Goal: Task Accomplishment & Management: Complete application form

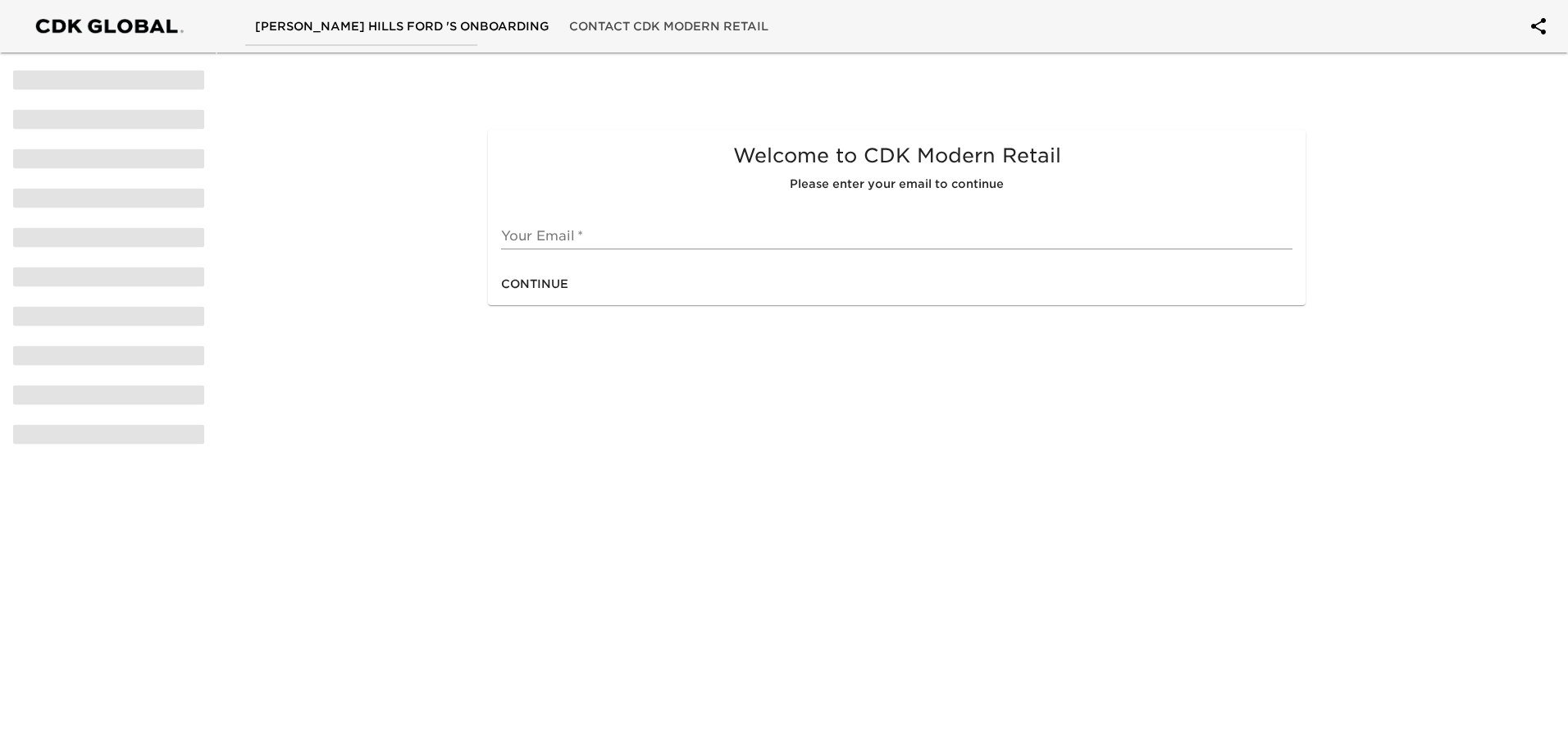
click at [574, 237] on input "text" at bounding box center [896, 236] width 792 height 27
type input "[EMAIL_ADDRESS][DOMAIN_NAME]"
click at [545, 286] on span "Continue" at bounding box center [534, 285] width 67 height 20
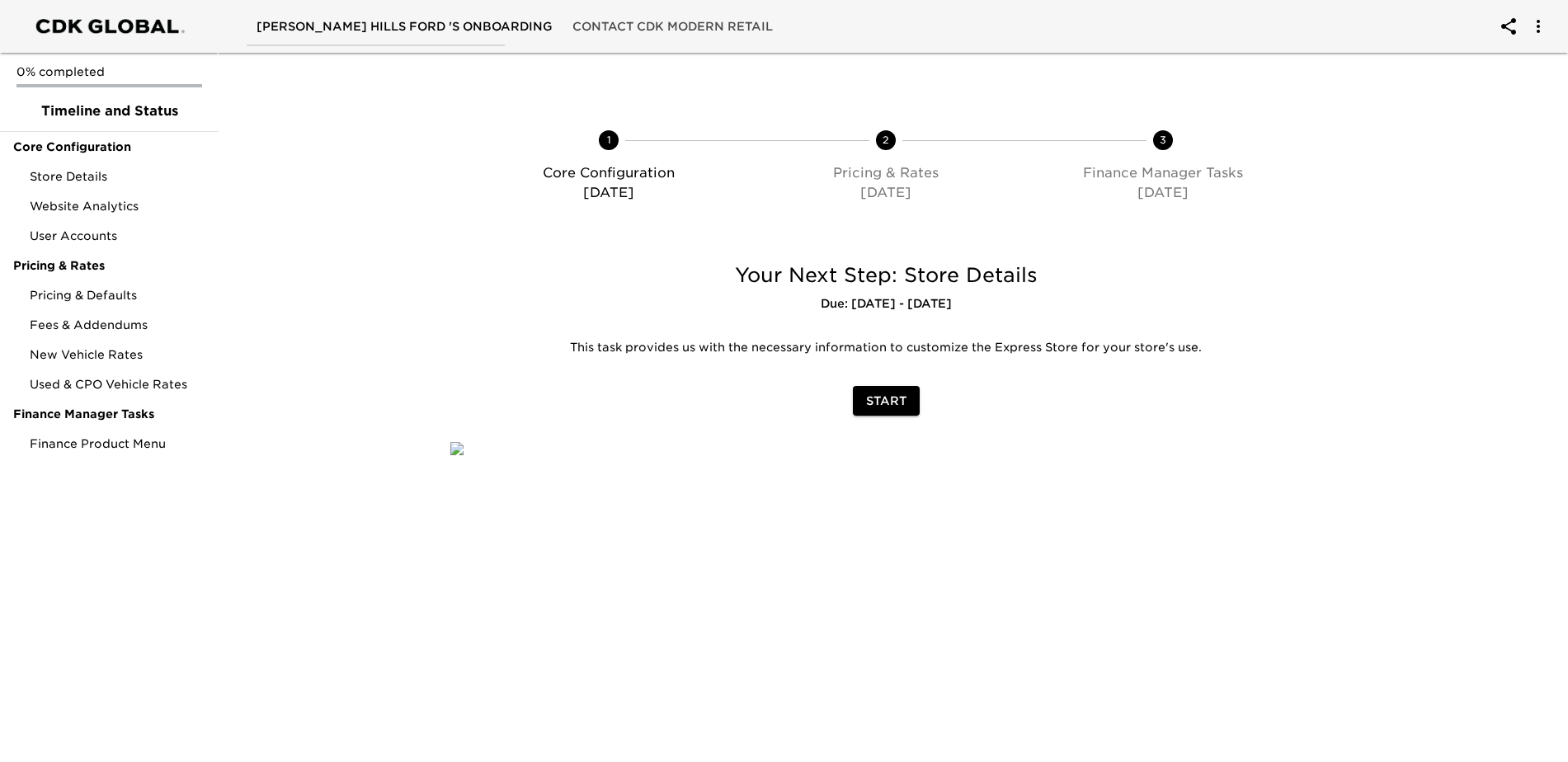
click at [881, 396] on span "Start" at bounding box center [886, 401] width 41 height 20
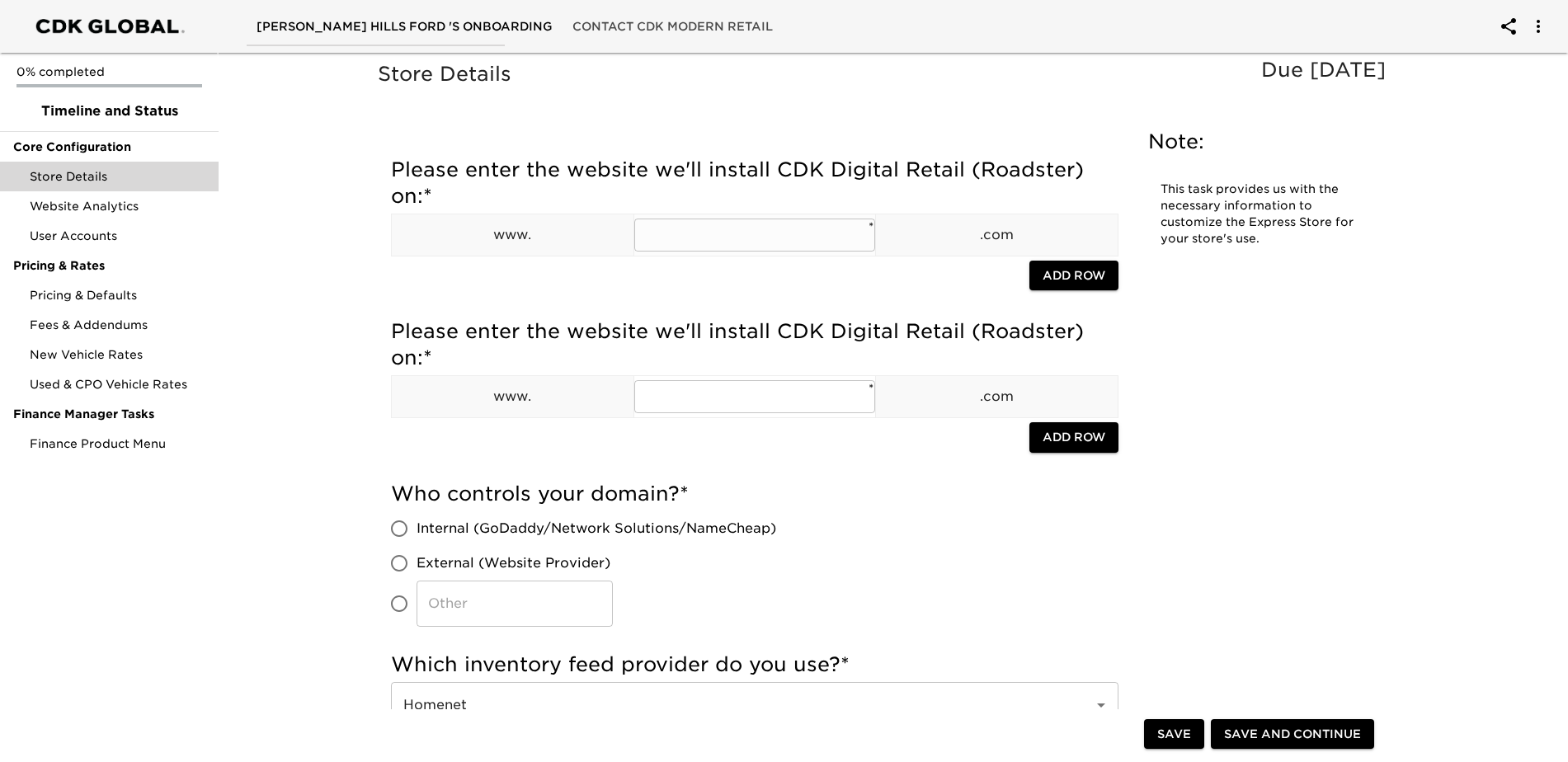
click at [766, 233] on input "text" at bounding box center [755, 235] width 242 height 33
type input "[DOMAIN_NAME]"
click at [1046, 267] on span "Add Row" at bounding box center [1074, 276] width 63 height 20
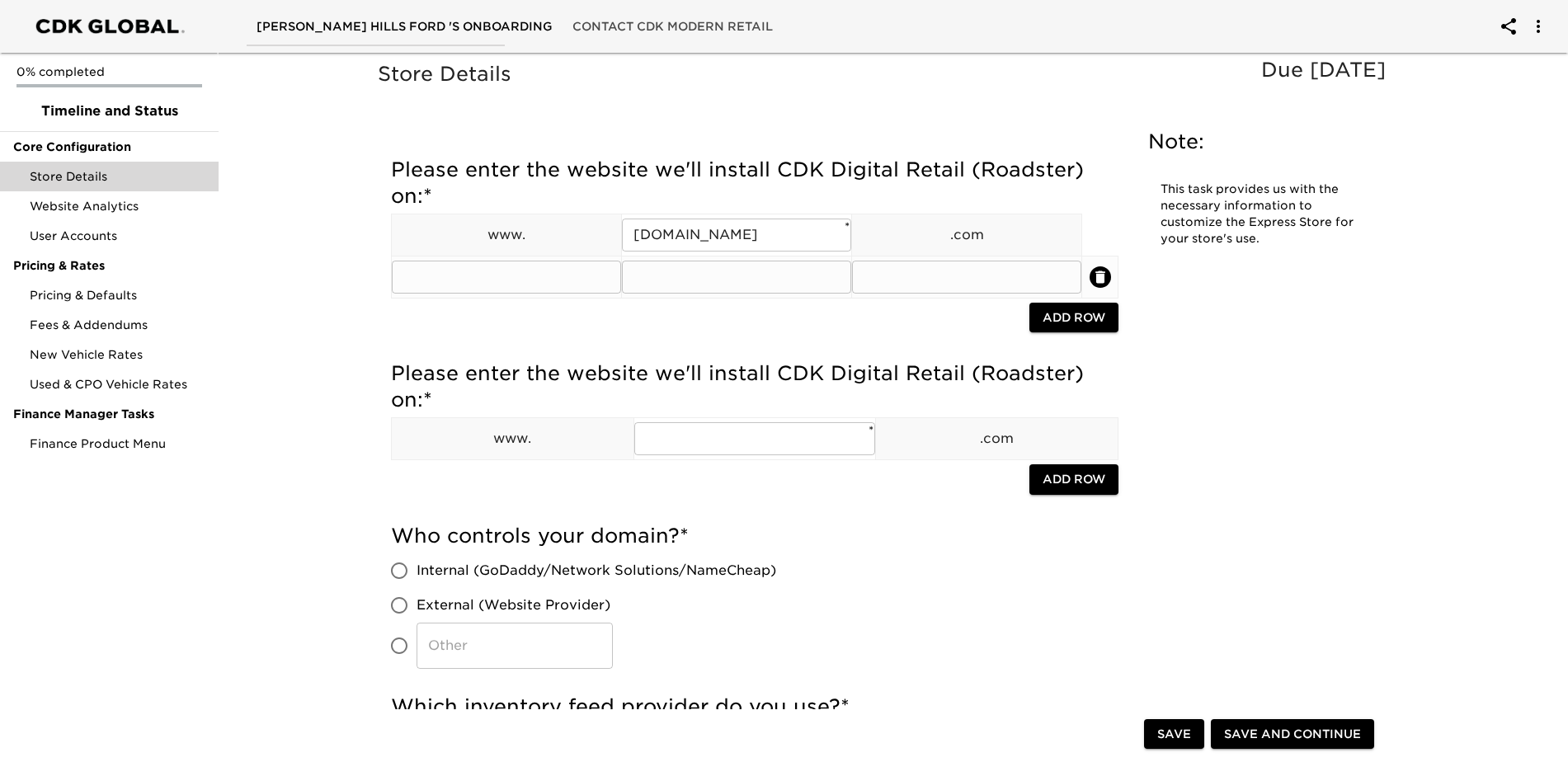
click at [1099, 274] on icon "delete" at bounding box center [1099, 276] width 10 height 12
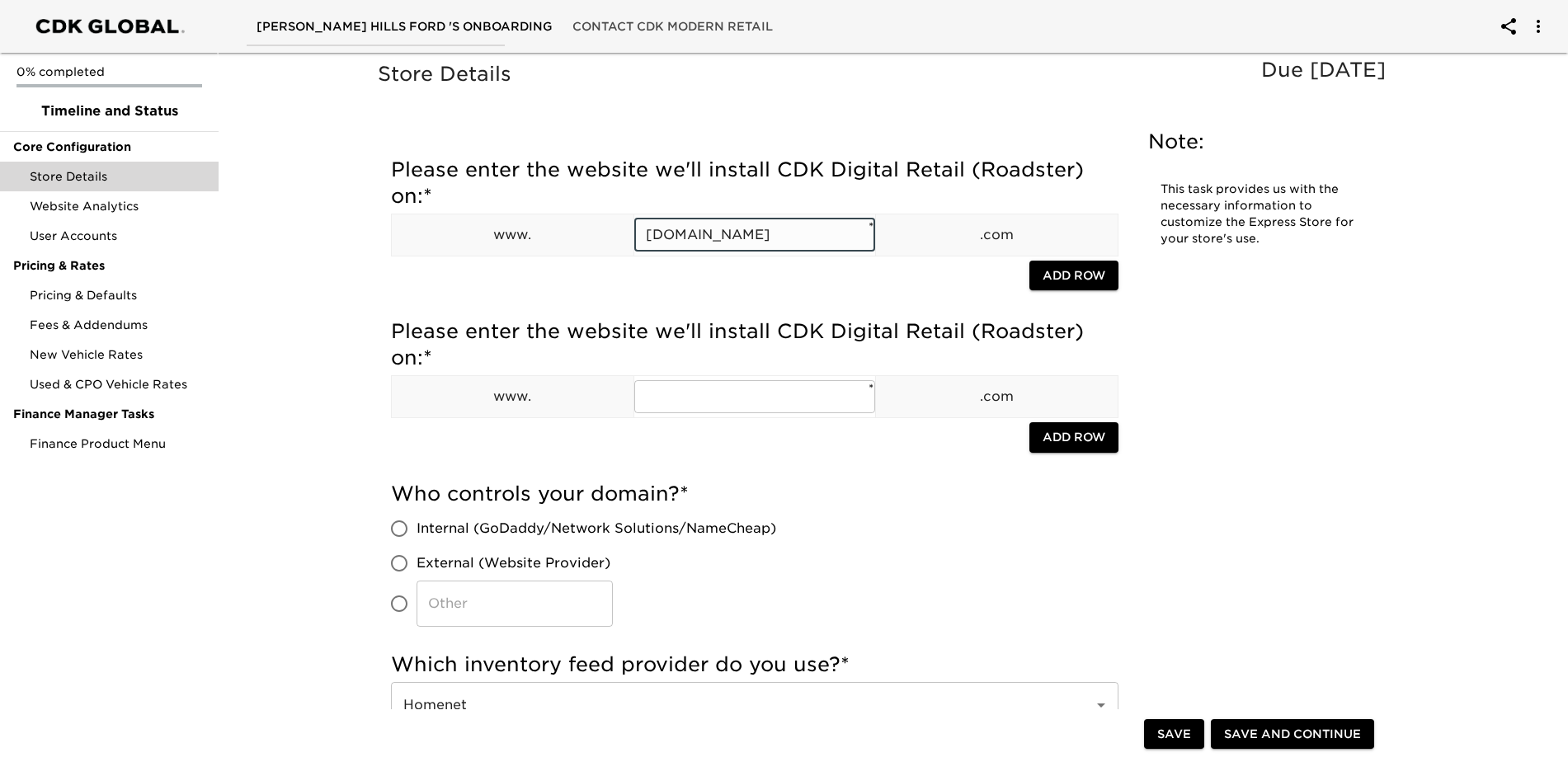
drag, startPoint x: 811, startPoint y: 231, endPoint x: 520, endPoint y: 228, distance: 291.0
click at [520, 228] on tr "www. [DOMAIN_NAME] ​ * .com" at bounding box center [755, 235] width 727 height 42
paste input "[URL][DOMAIN_NAME]"
drag, startPoint x: 720, startPoint y: 232, endPoint x: 535, endPoint y: 234, distance: 185.0
click at [535, 234] on tr "www. [URL][DOMAIN_NAME] ​ * .com" at bounding box center [755, 235] width 727 height 42
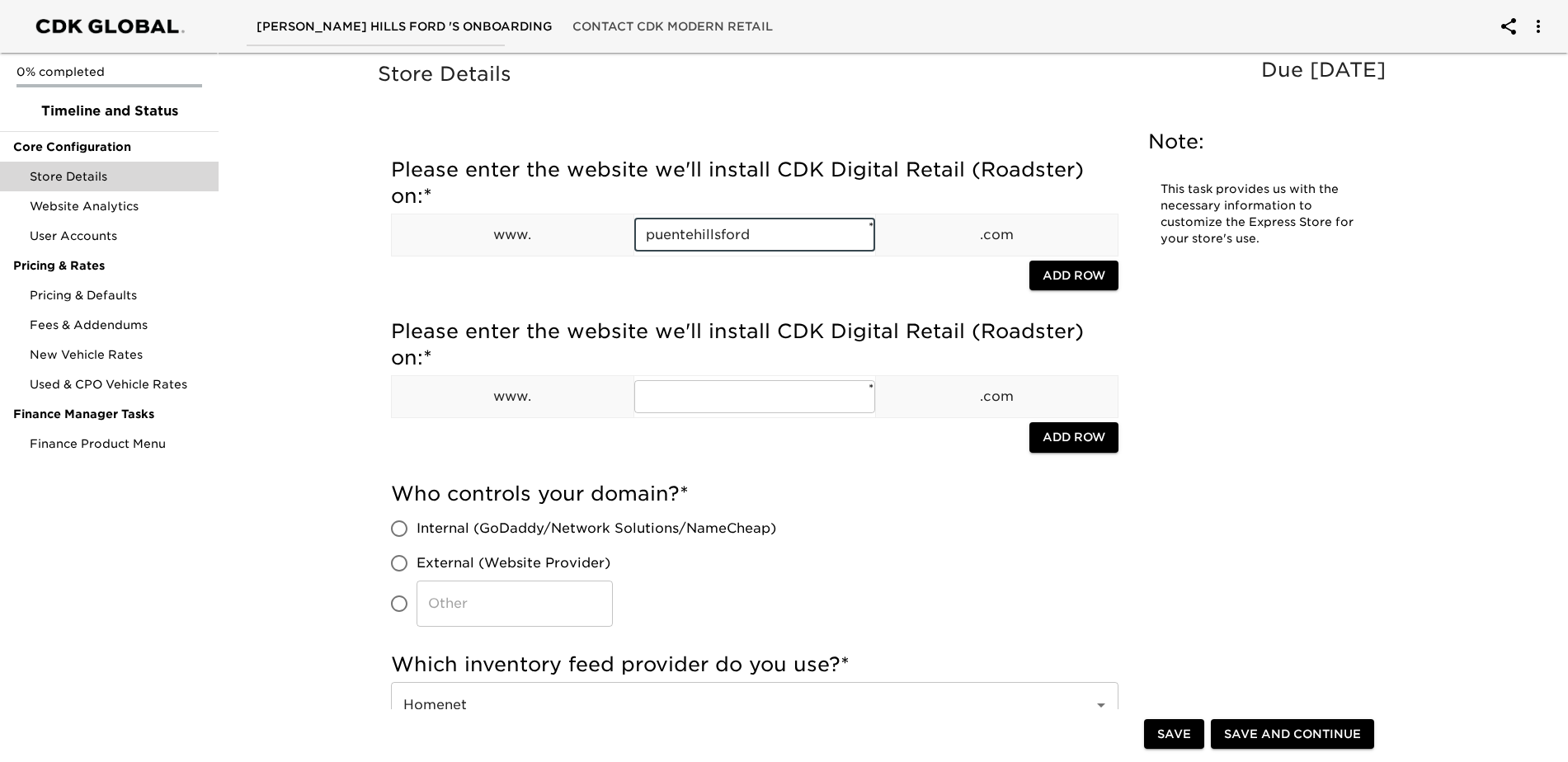
type input "puentehillsford"
drag, startPoint x: 771, startPoint y: 232, endPoint x: 593, endPoint y: 235, distance: 178.0
click at [545, 230] on tr "www. puentehillsford ​ * .com" at bounding box center [755, 235] width 727 height 42
click at [701, 406] on input "text" at bounding box center [755, 397] width 242 height 33
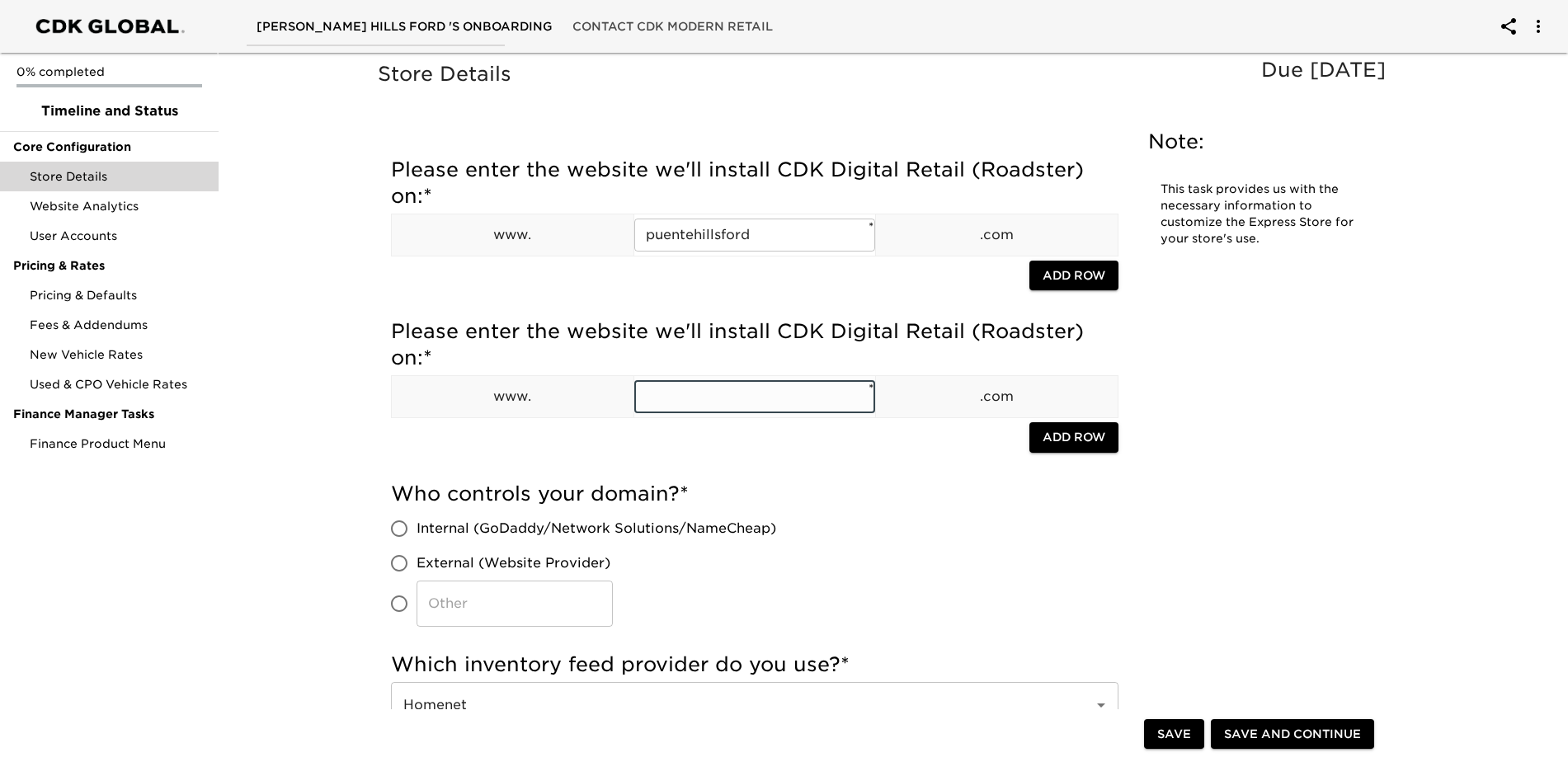
paste input "puentehillsford"
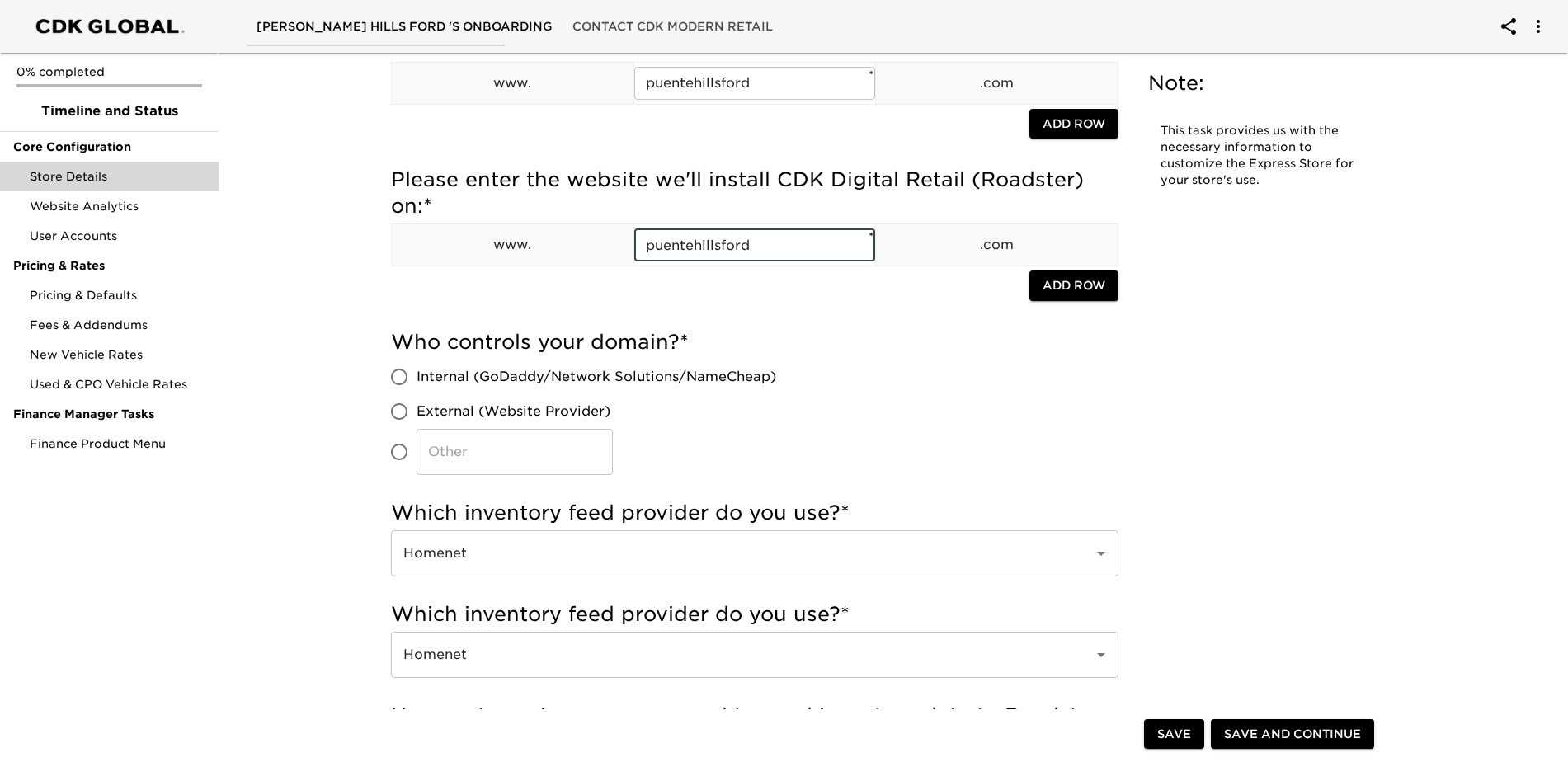
scroll to position [165, 0]
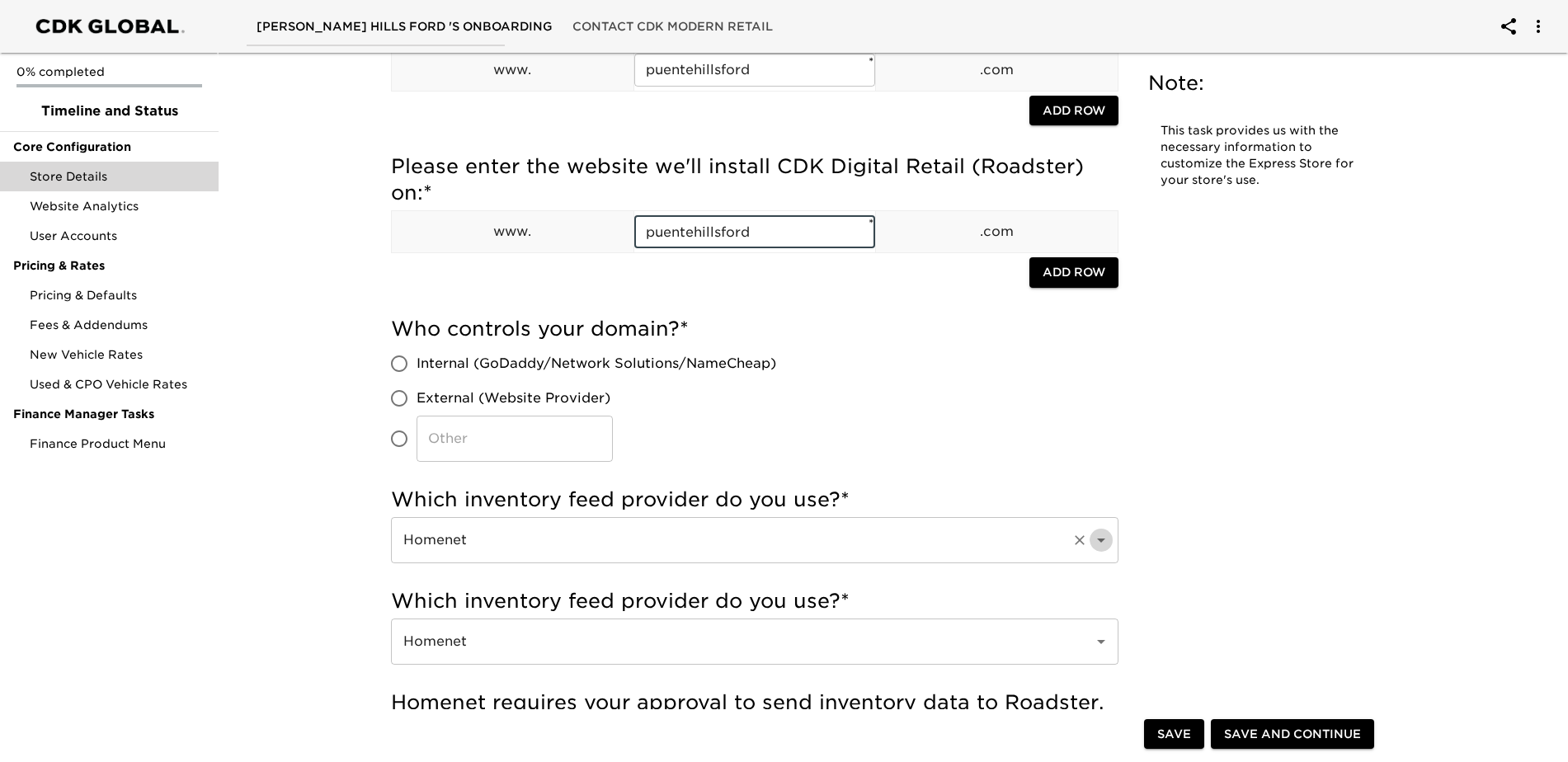
click at [1101, 540] on icon "Open" at bounding box center [1100, 541] width 8 height 4
type input "puentehillsford"
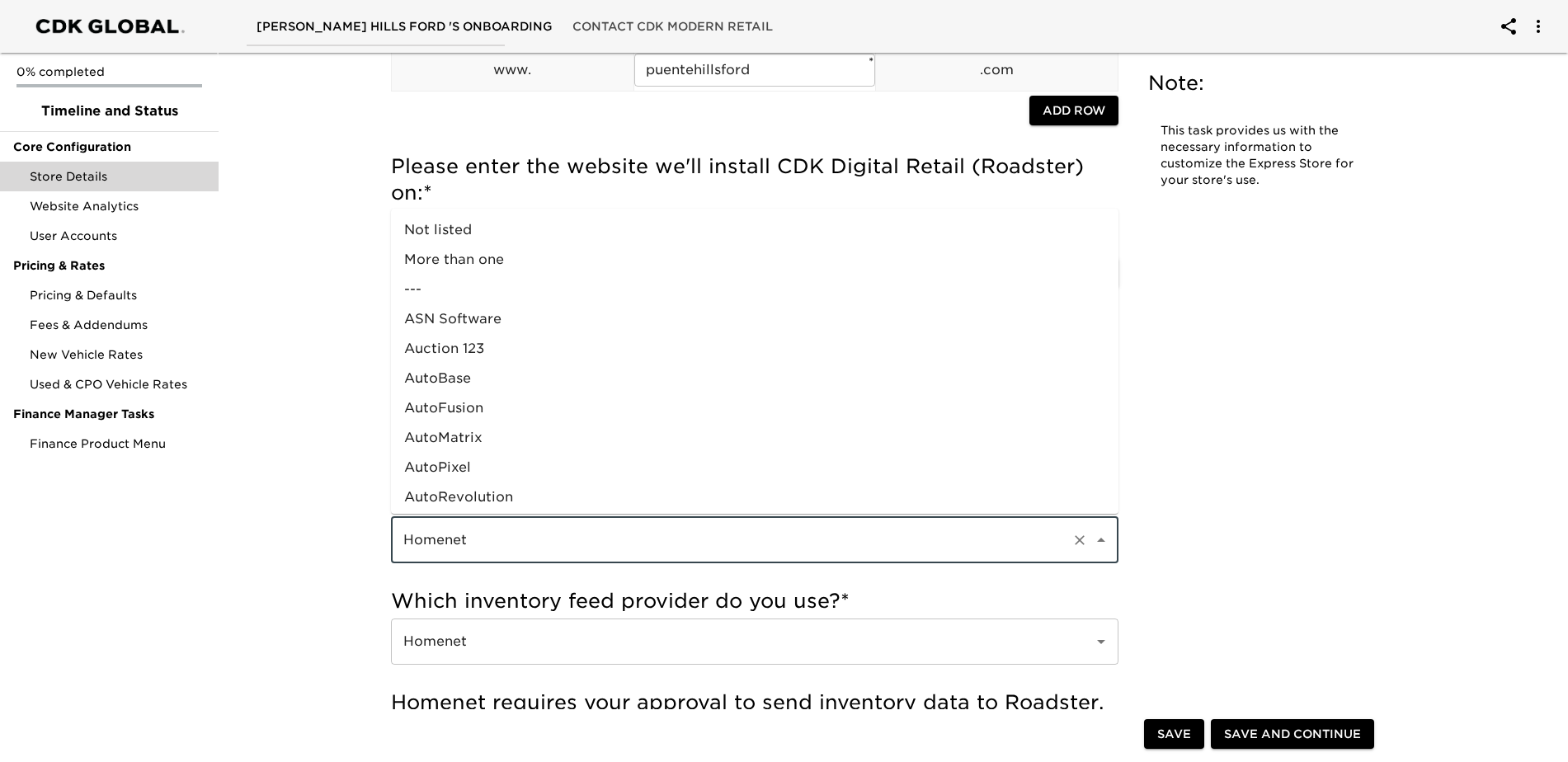
scroll to position [358, 0]
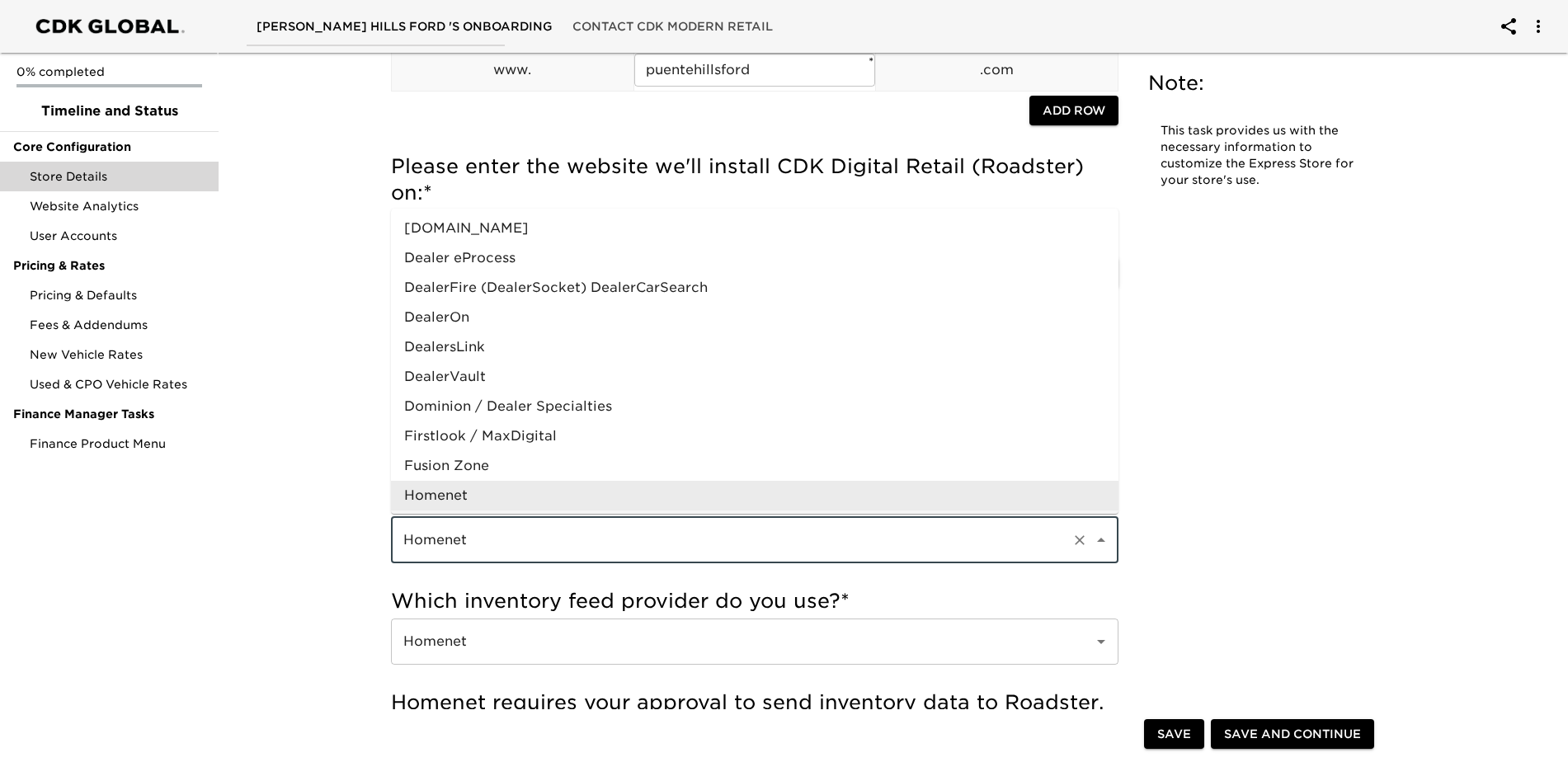
click at [481, 537] on input "Homenet" at bounding box center [731, 541] width 666 height 31
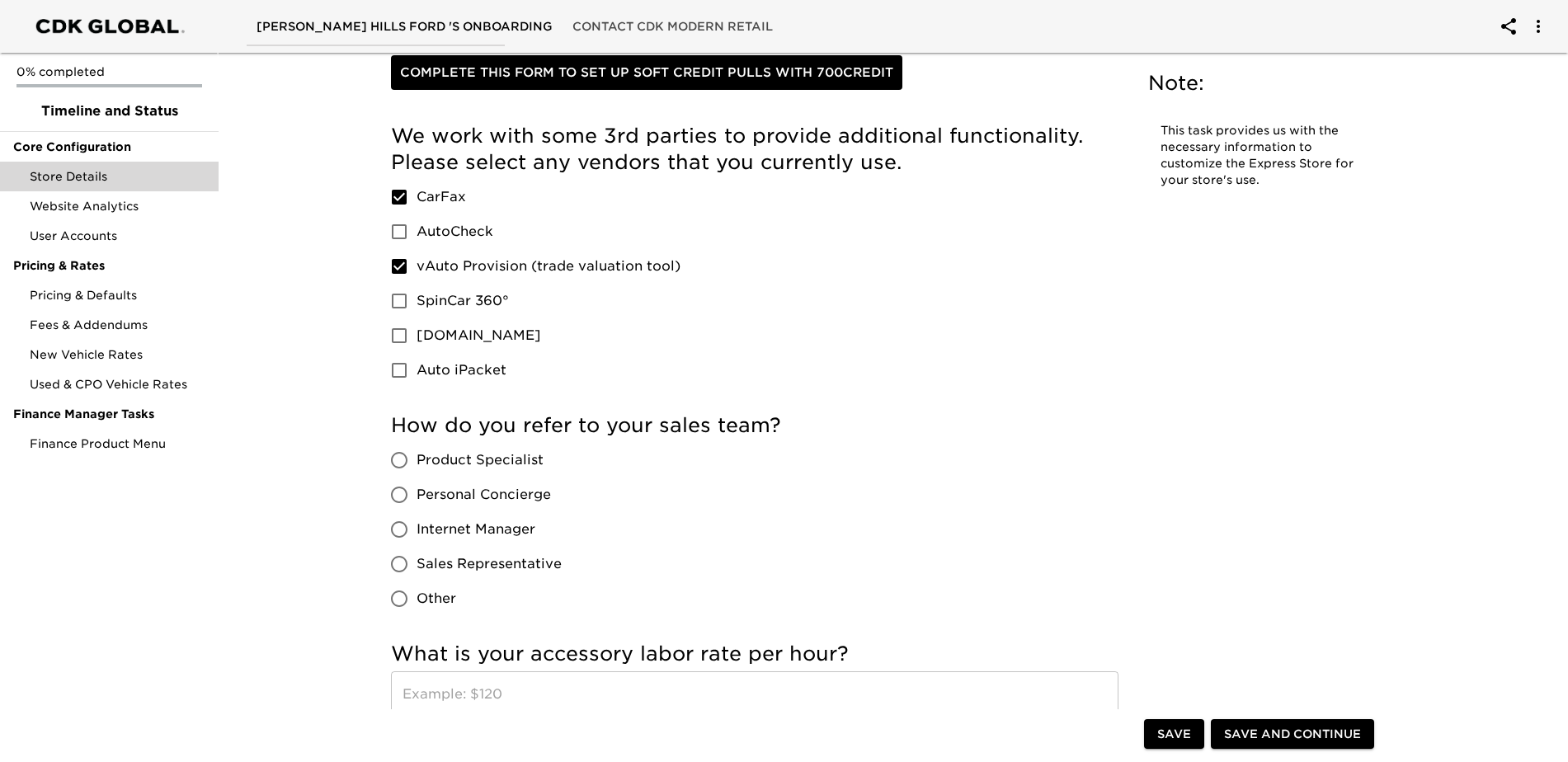
scroll to position [2474, 0]
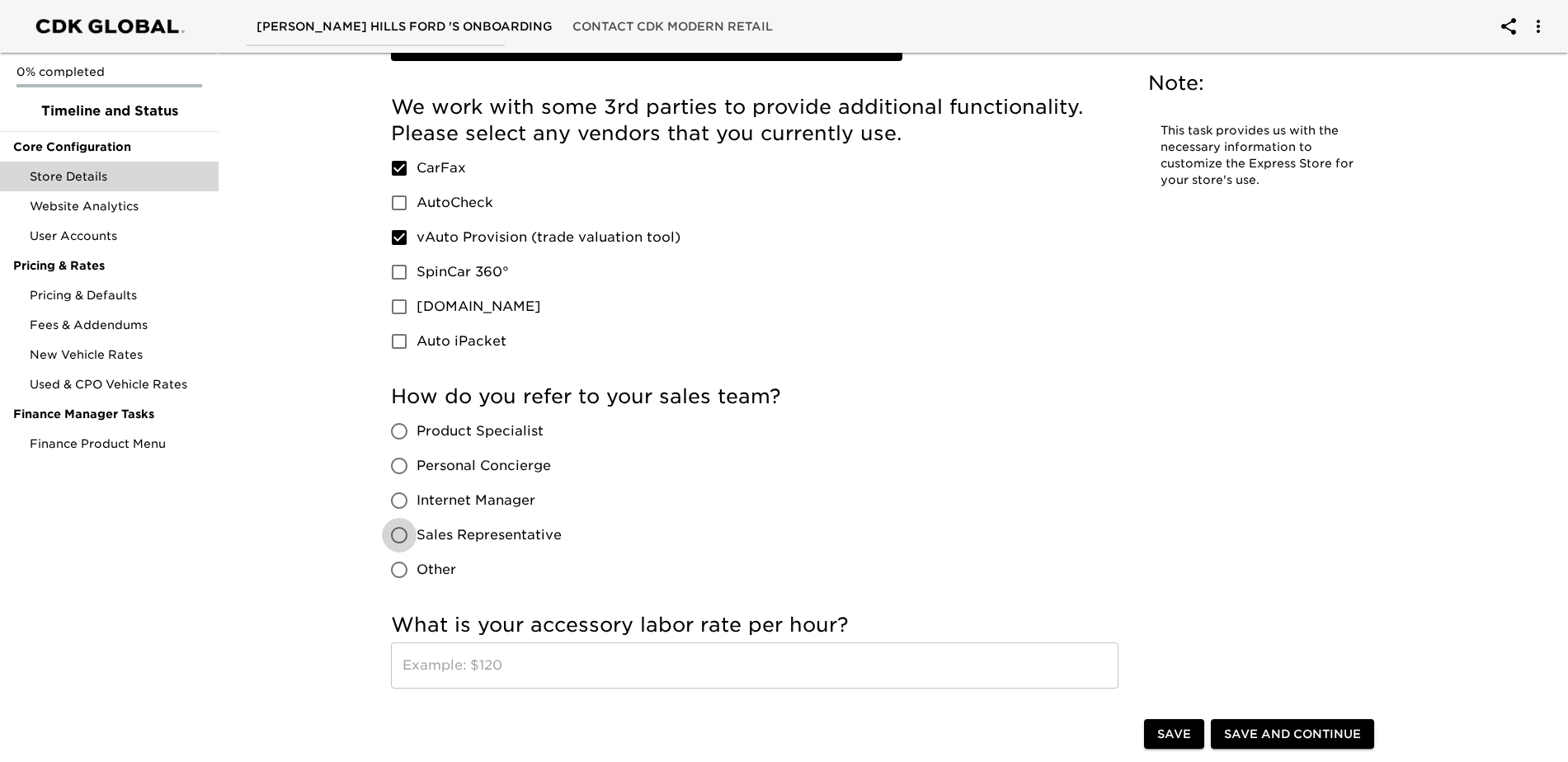
click at [396, 533] on input "Sales Representative" at bounding box center [399, 535] width 35 height 35
radio input "true"
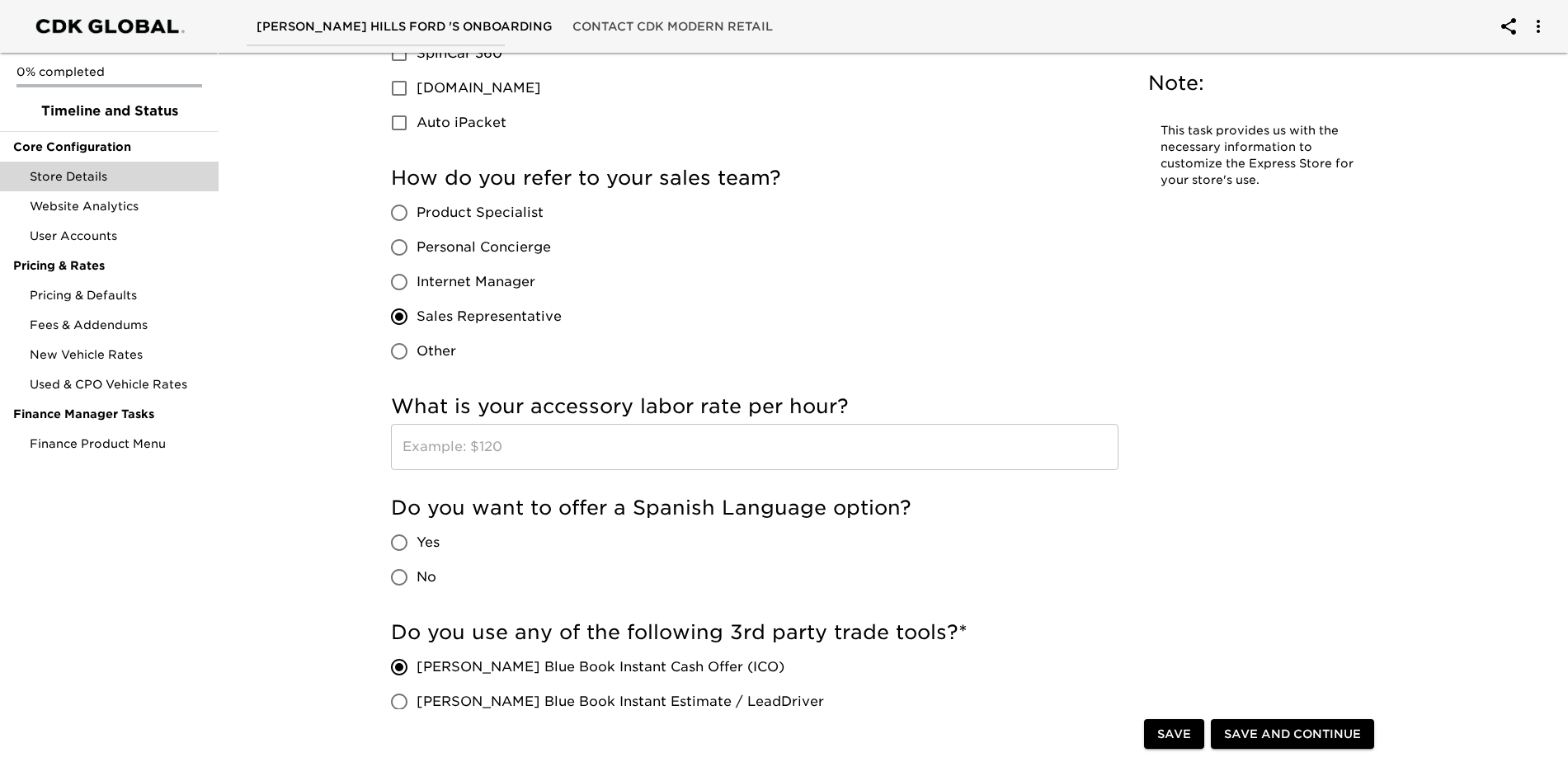
scroll to position [2721, 0]
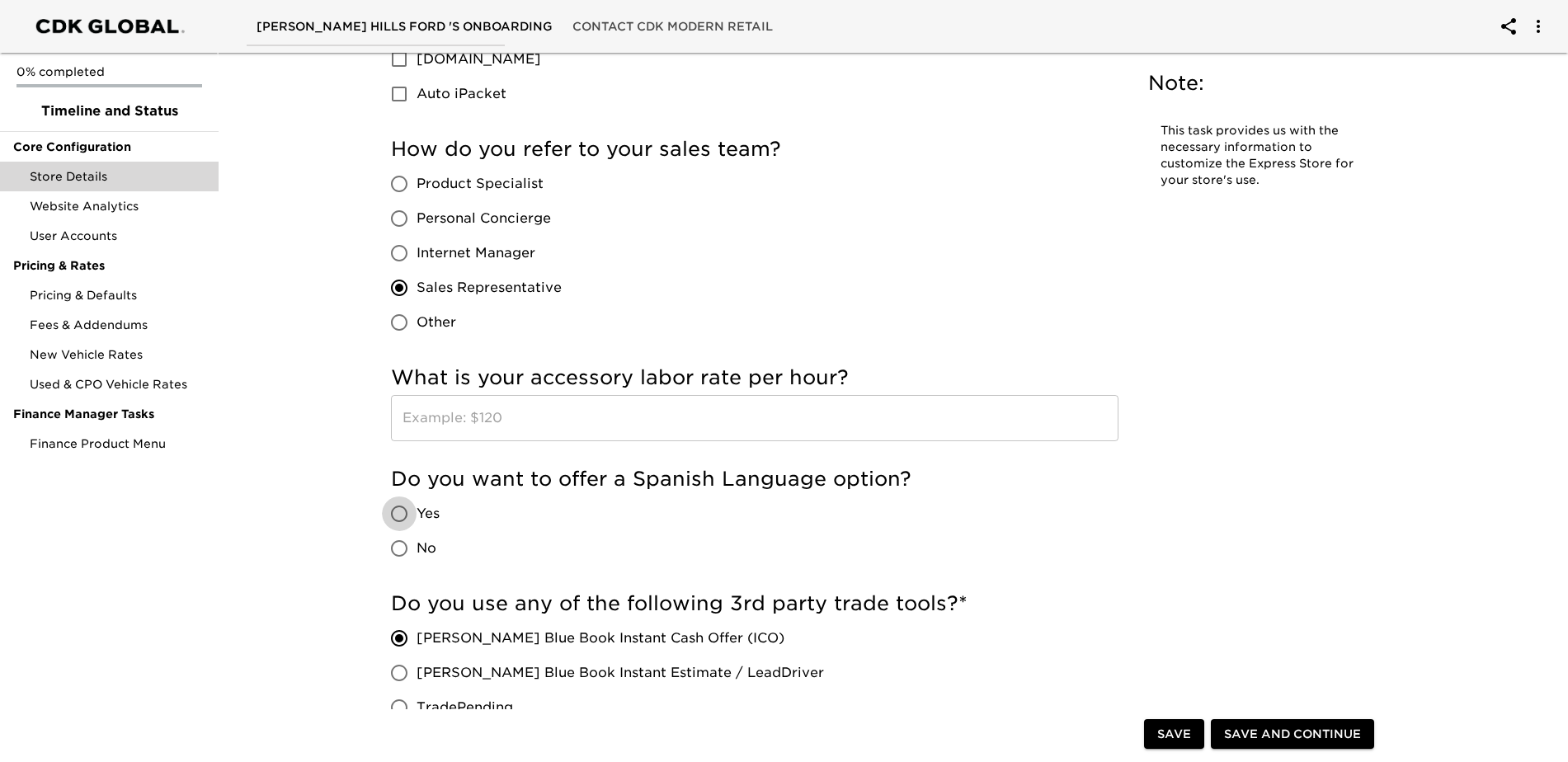
click at [398, 513] on input "Yes" at bounding box center [399, 514] width 35 height 35
radio input "true"
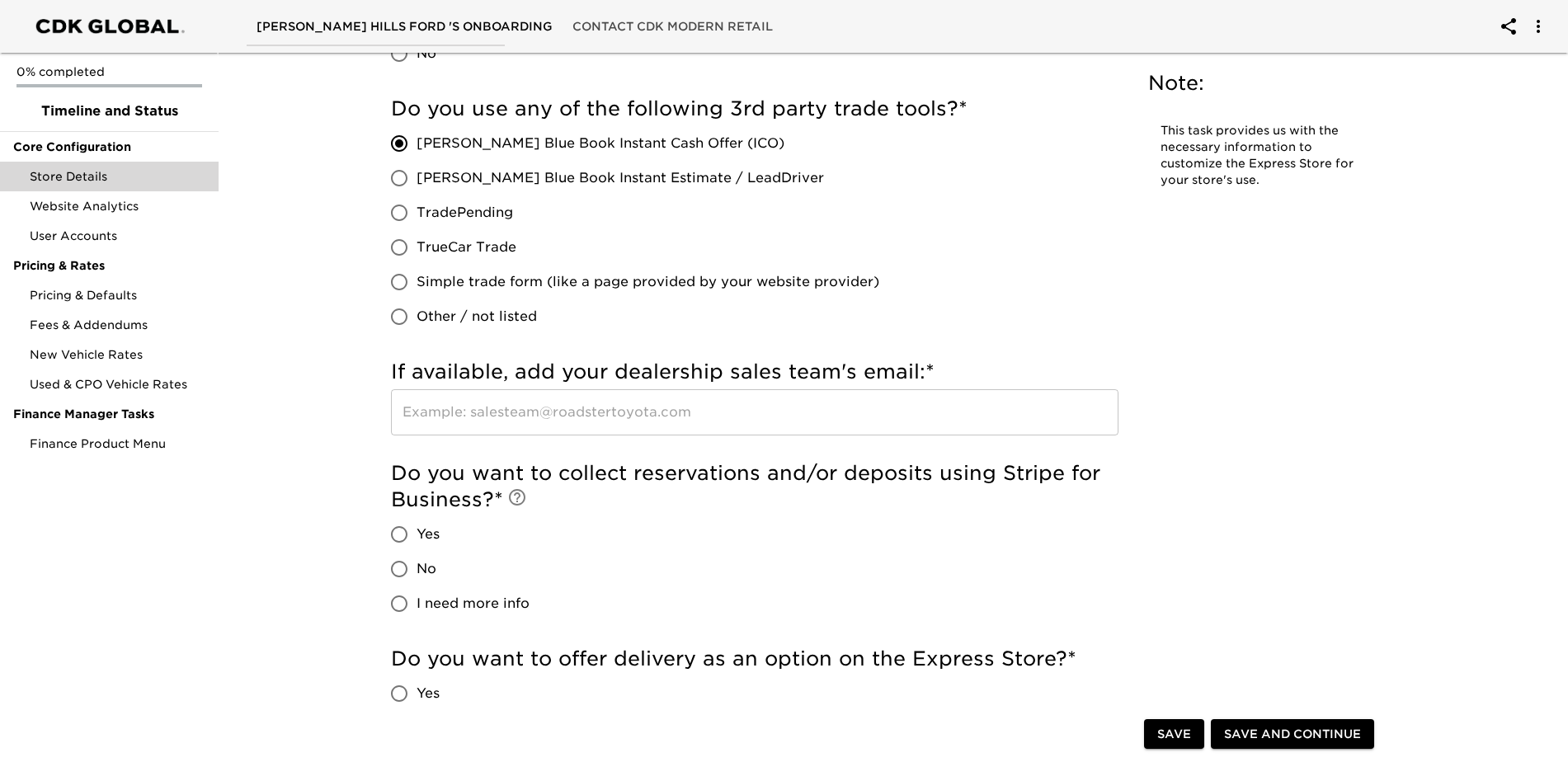
scroll to position [3299, 0]
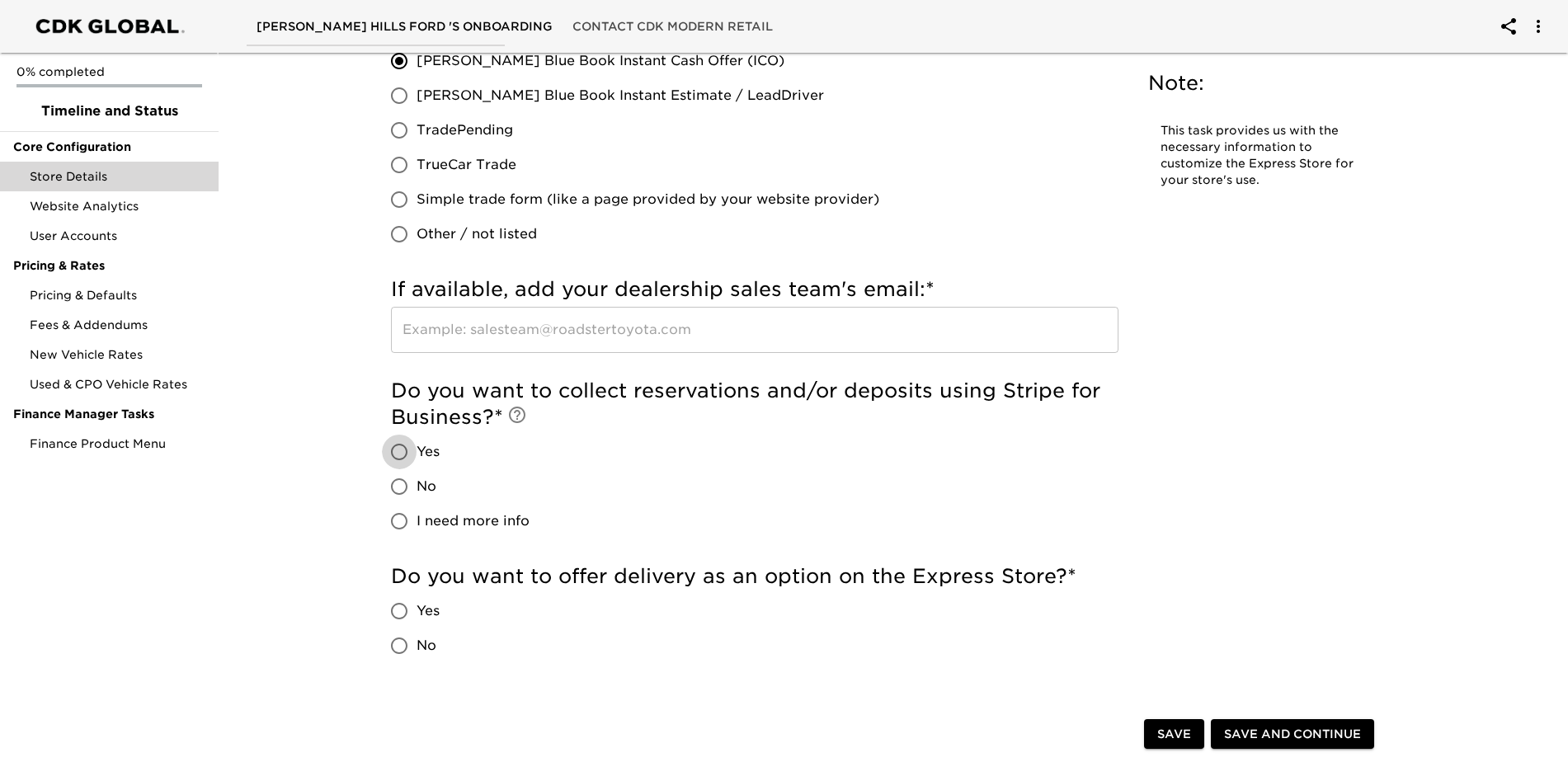
click at [402, 450] on input "Yes" at bounding box center [399, 452] width 35 height 35
radio input "true"
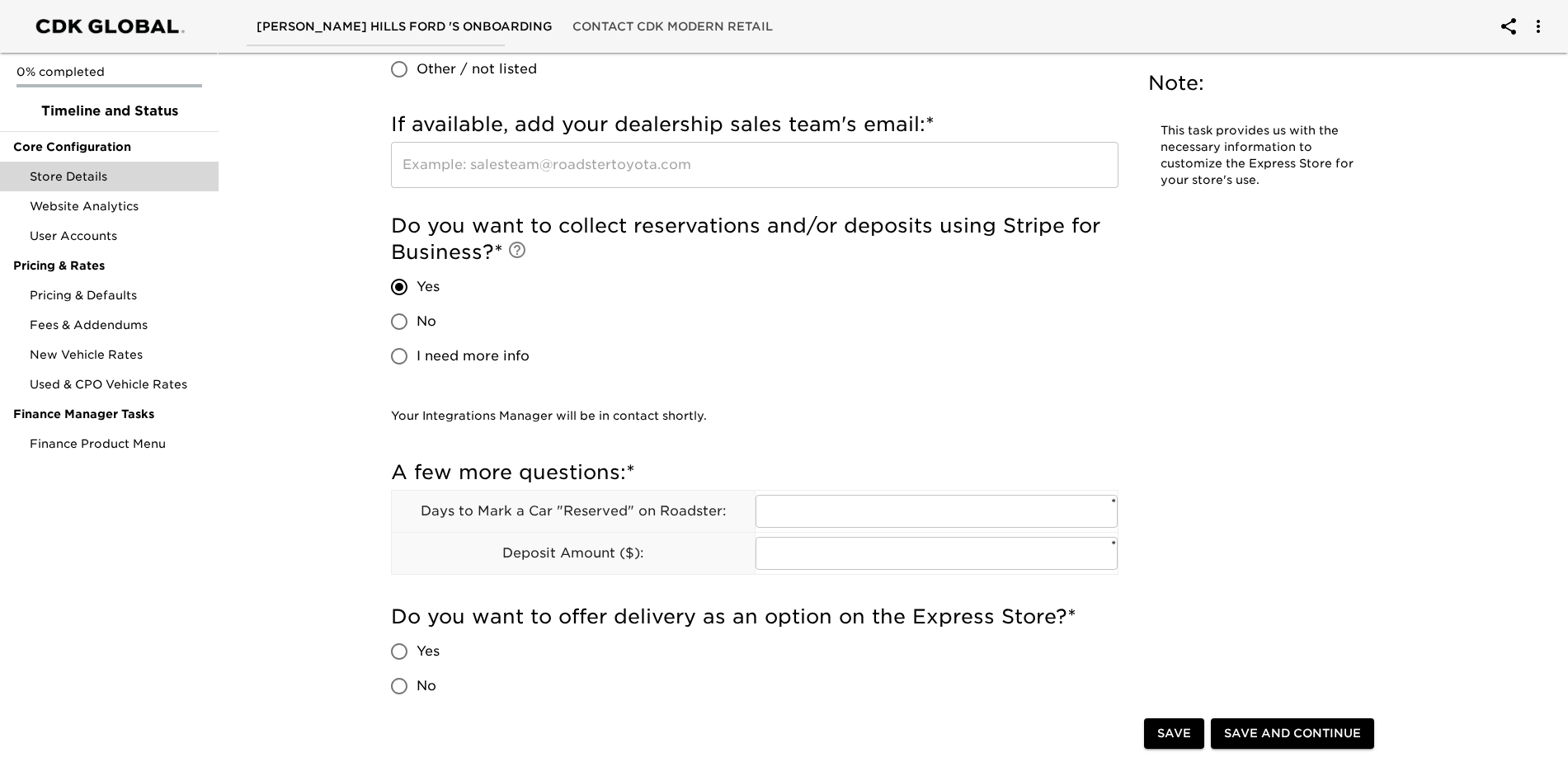
scroll to position [3547, 0]
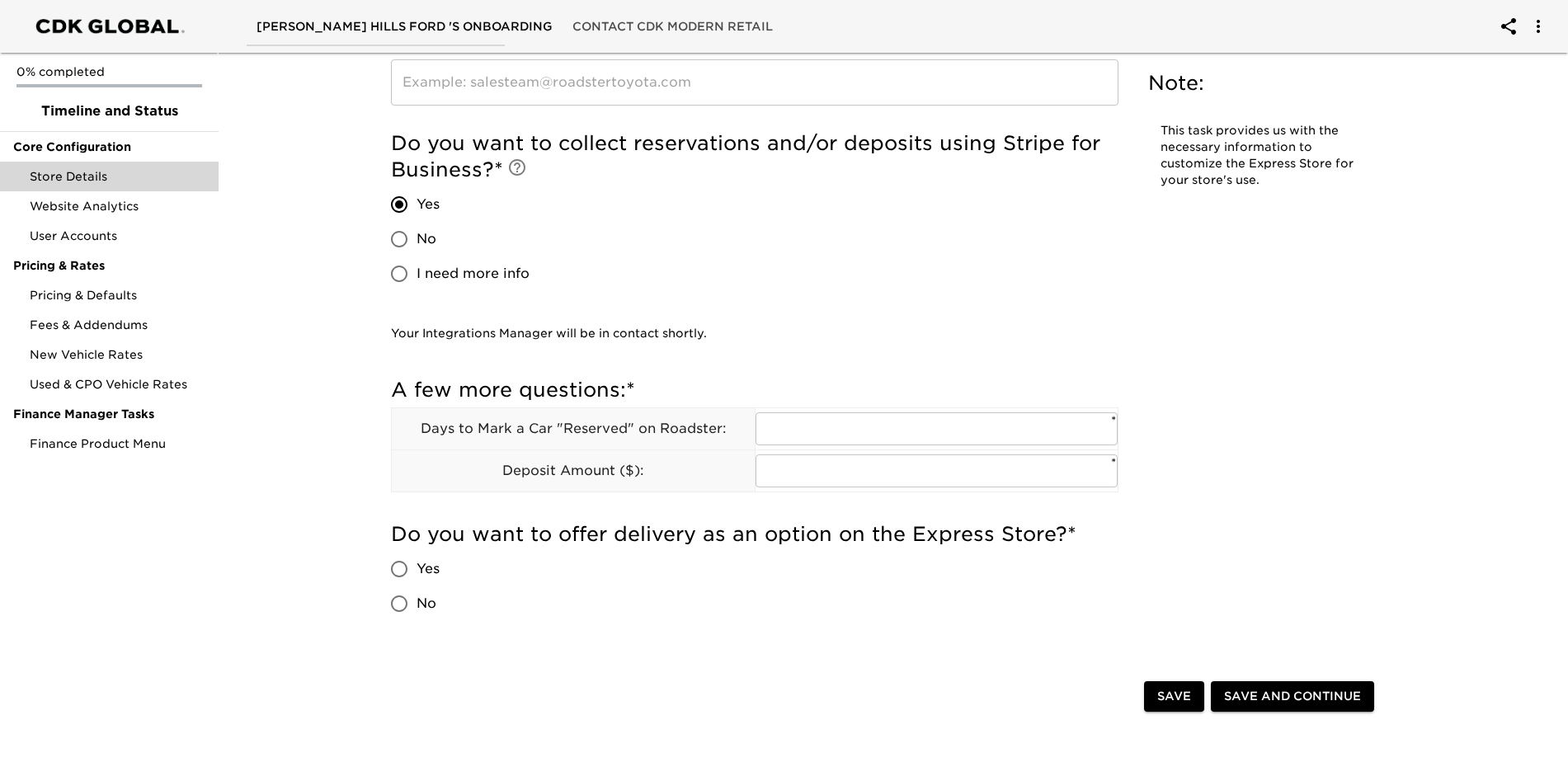
click at [398, 239] on input "No" at bounding box center [399, 240] width 35 height 35
radio input "true"
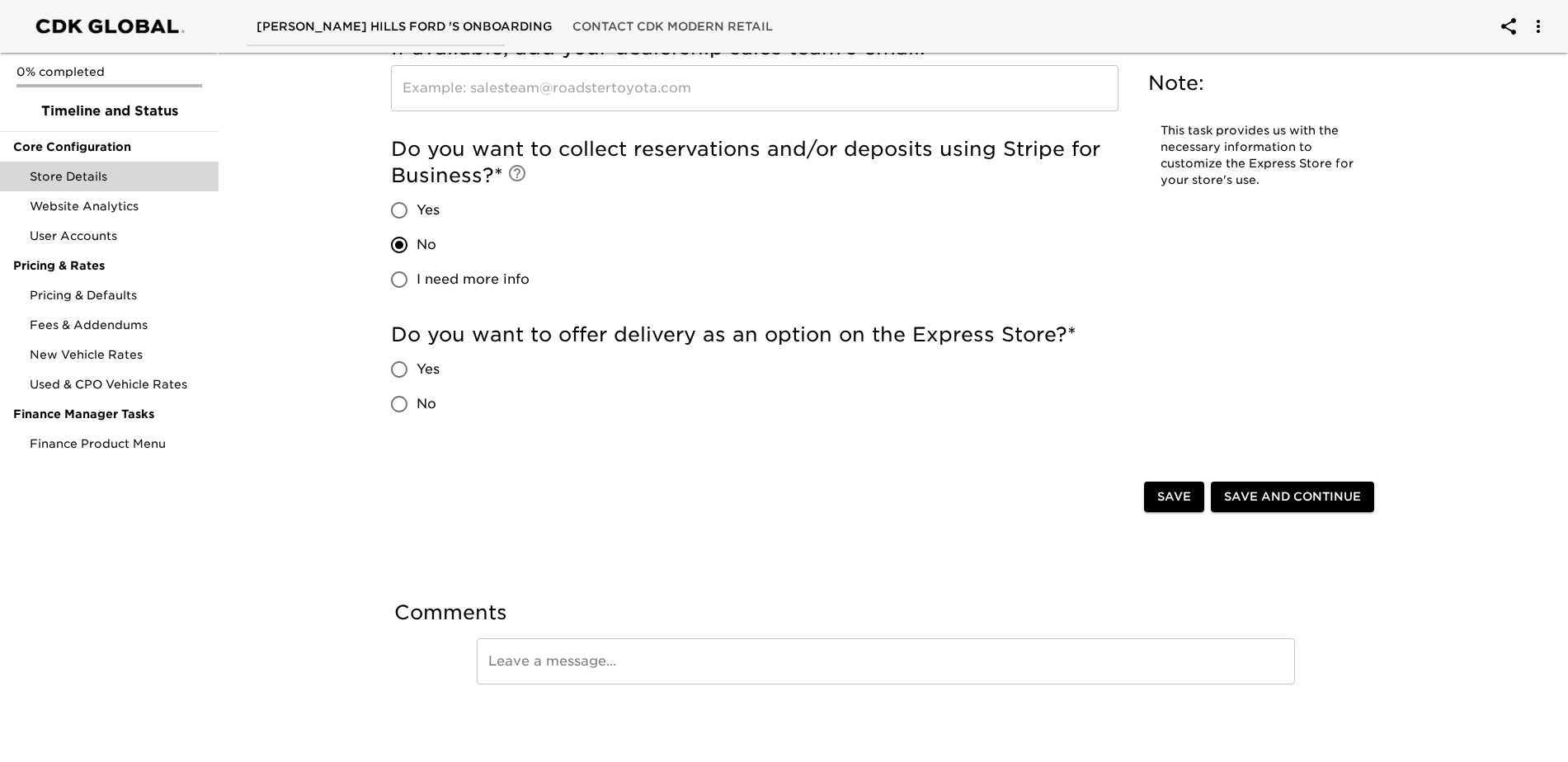
scroll to position [3541, 0]
click at [396, 363] on input "Yes" at bounding box center [399, 370] width 35 height 35
radio input "true"
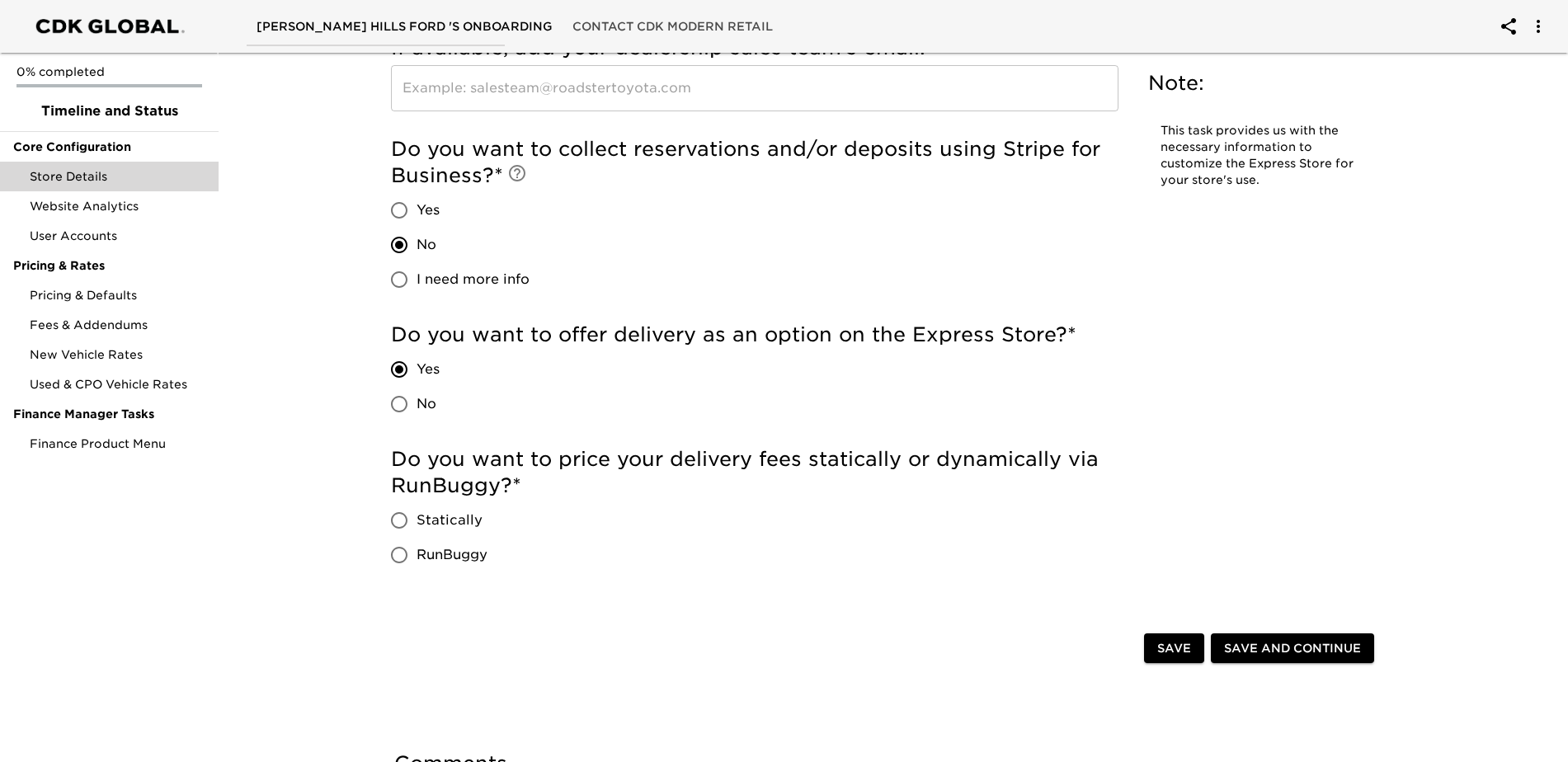
click at [394, 518] on input "Statically" at bounding box center [399, 520] width 35 height 35
radio input "true"
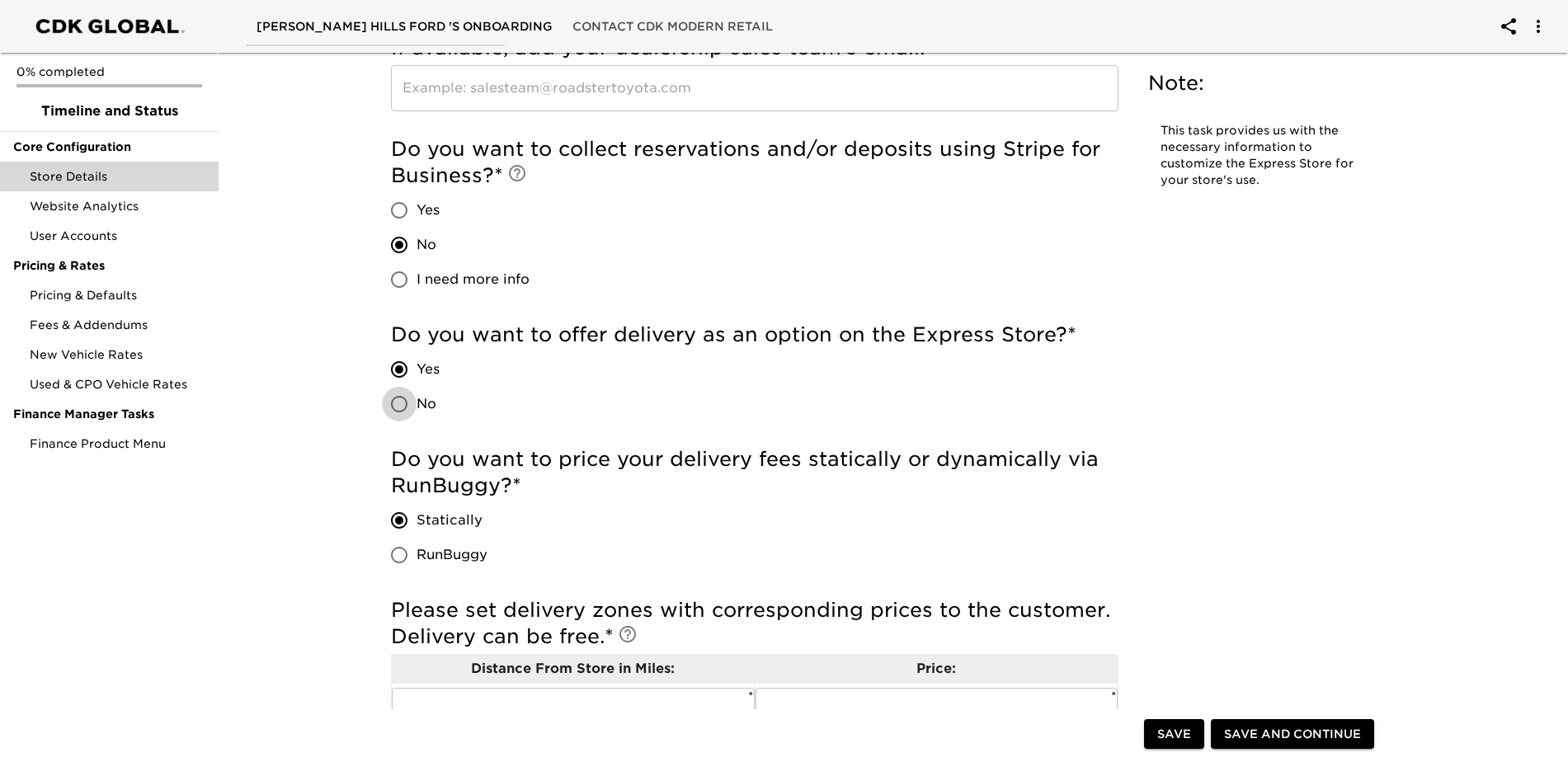
click at [401, 401] on input "No" at bounding box center [399, 404] width 35 height 35
radio input "true"
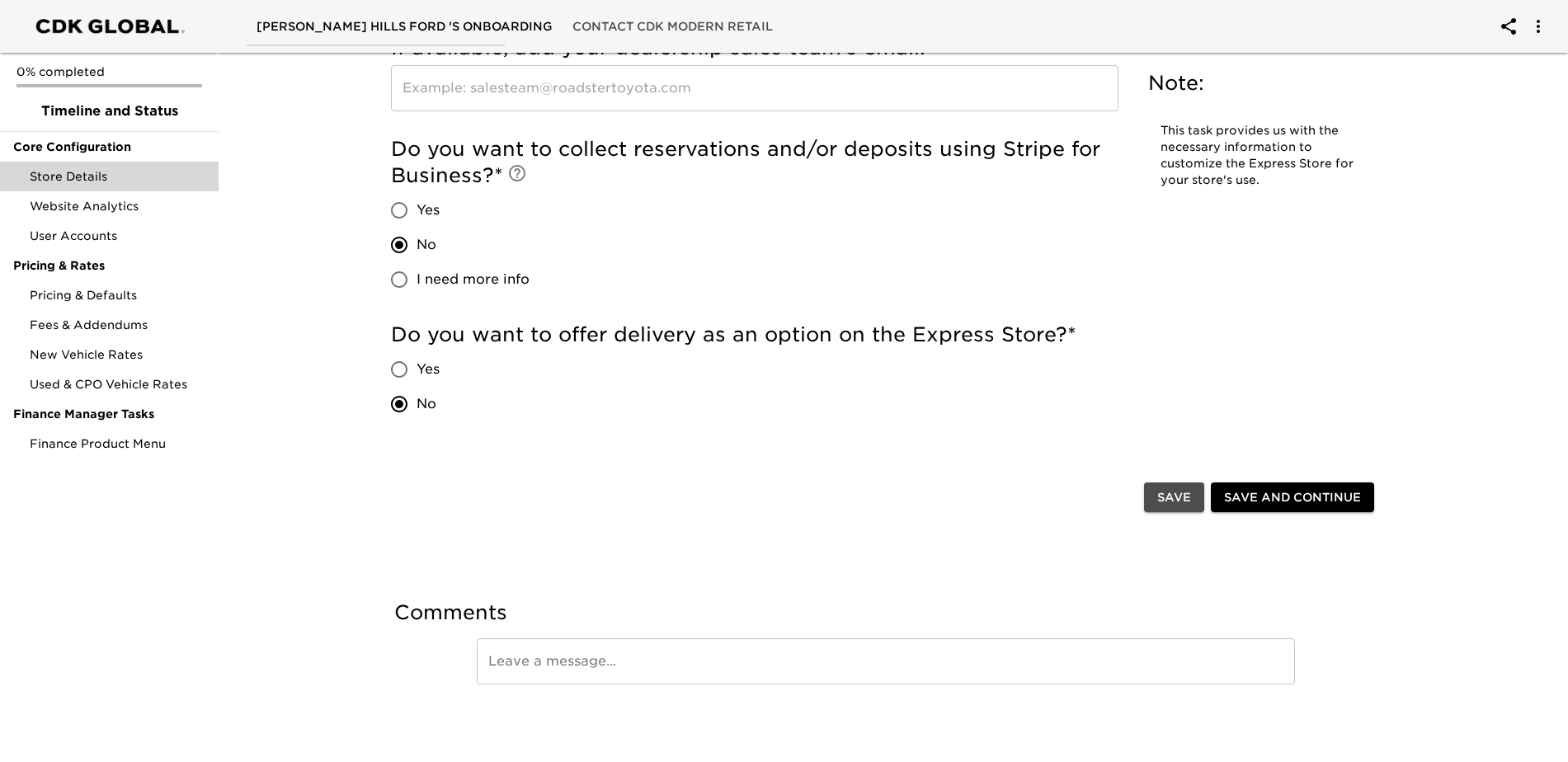
click at [1162, 494] on span "Save" at bounding box center [1173, 497] width 34 height 20
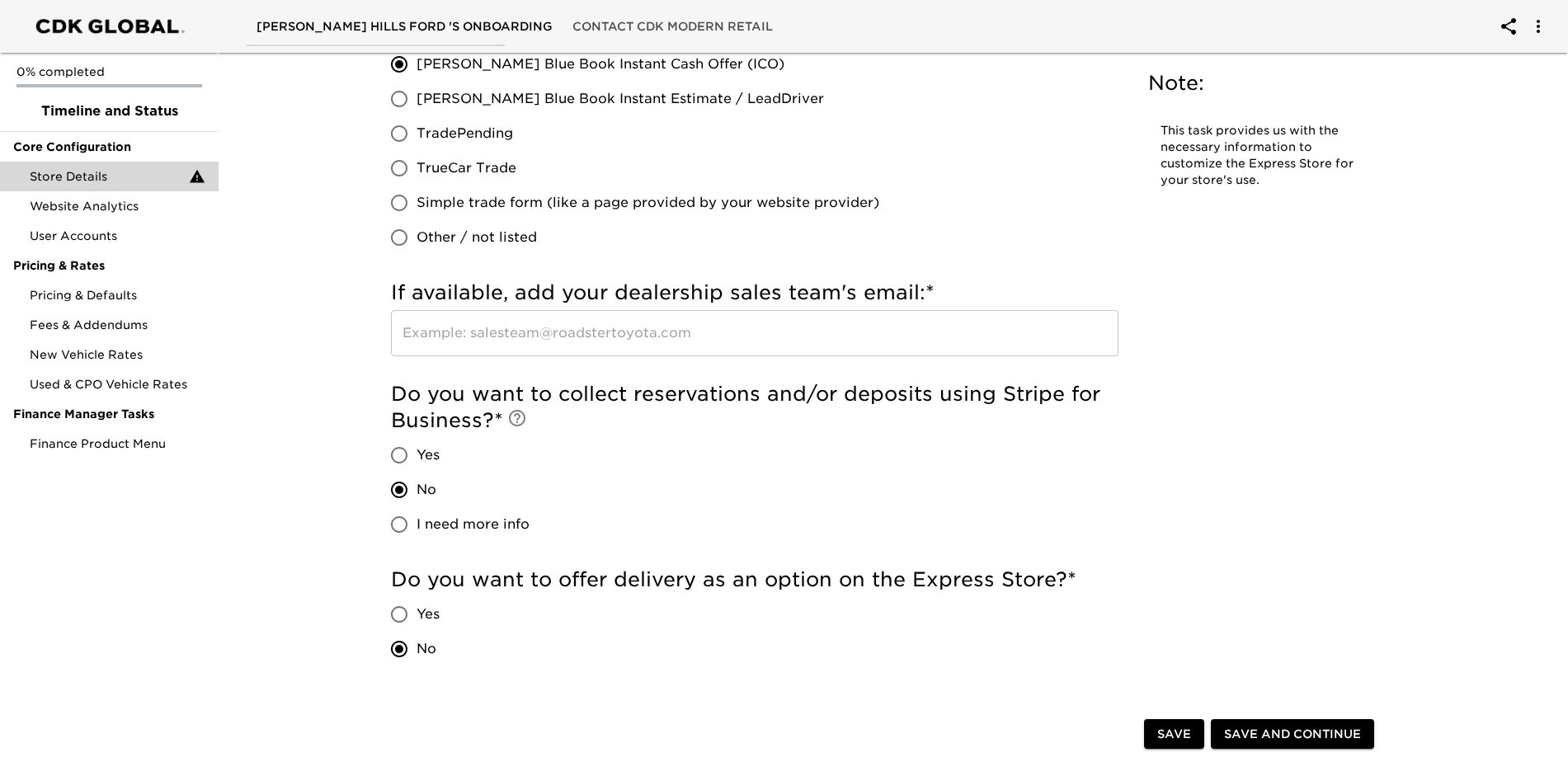
scroll to position [3343, 0]
